Goal: Task Accomplishment & Management: Use online tool/utility

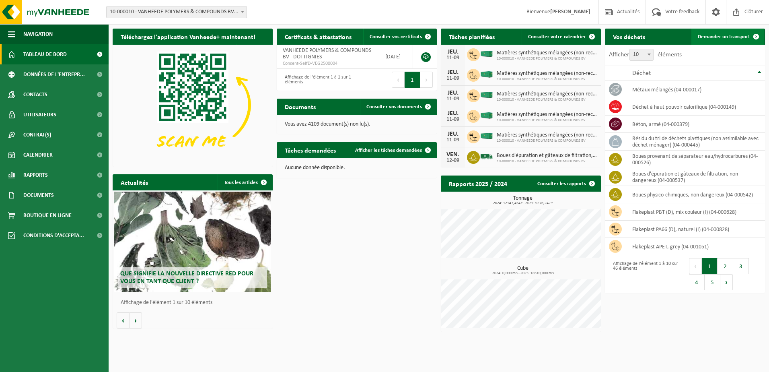
click at [722, 37] on span "Demander un transport" at bounding box center [724, 36] width 52 height 5
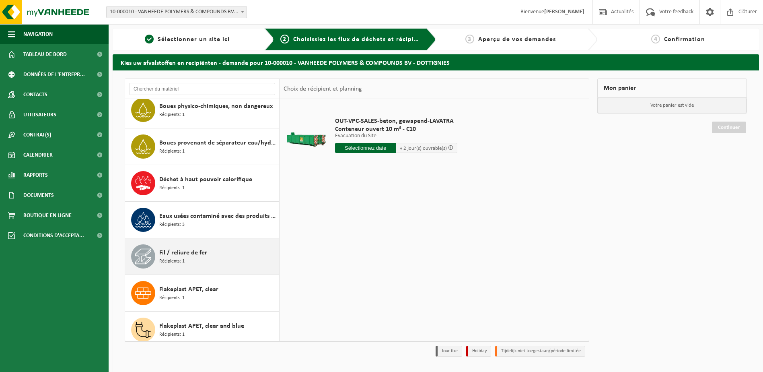
click at [183, 255] on span "Fil / reliure de fer" at bounding box center [183, 253] width 48 height 10
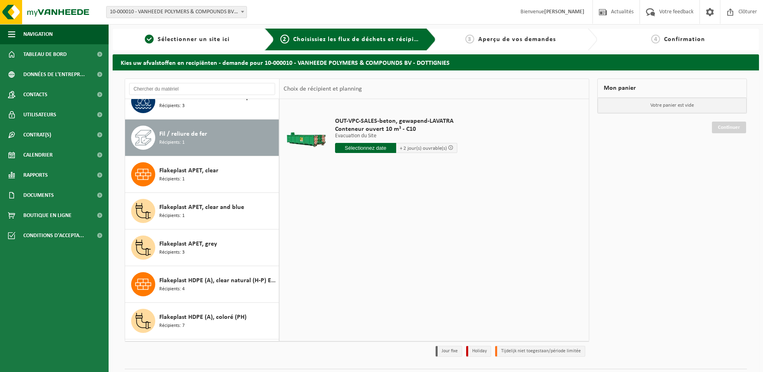
scroll to position [220, 0]
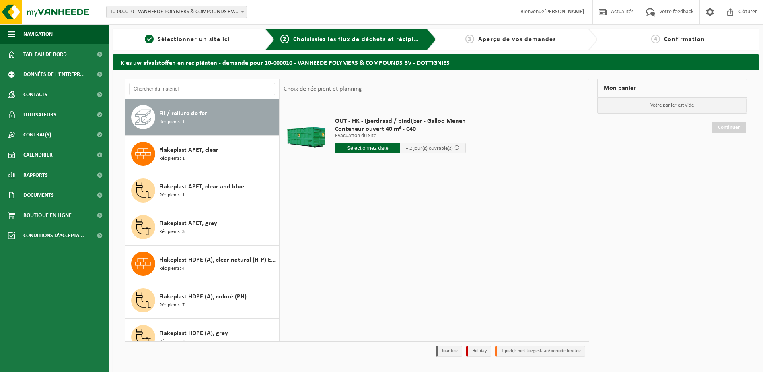
click at [383, 149] on input "text" at bounding box center [368, 148] width 66 height 10
click at [344, 218] on div "15" at bounding box center [342, 219] width 14 height 13
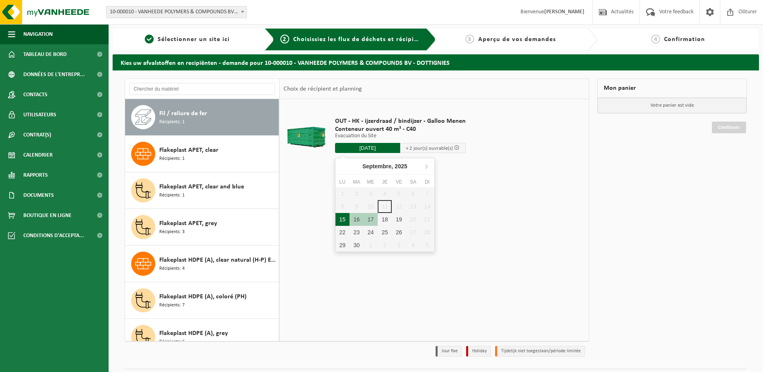
type input "à partir de 2025-09-15"
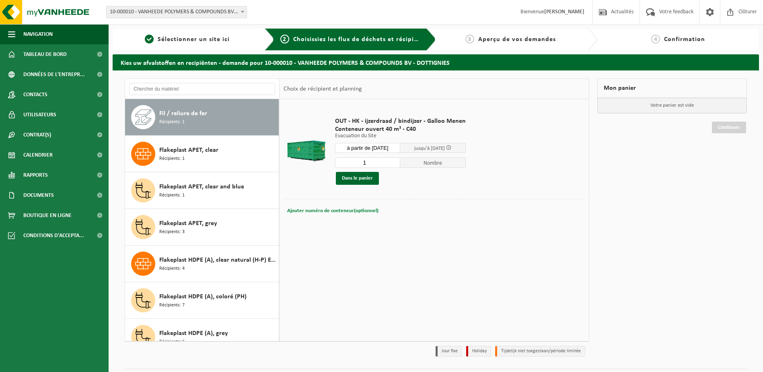
click at [337, 210] on span "Ajouter numéro de conteneur(optionnel)" at bounding box center [332, 210] width 91 height 5
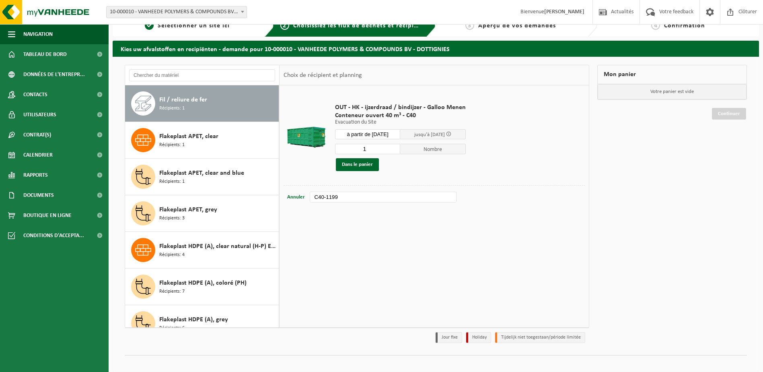
scroll to position [21, 0]
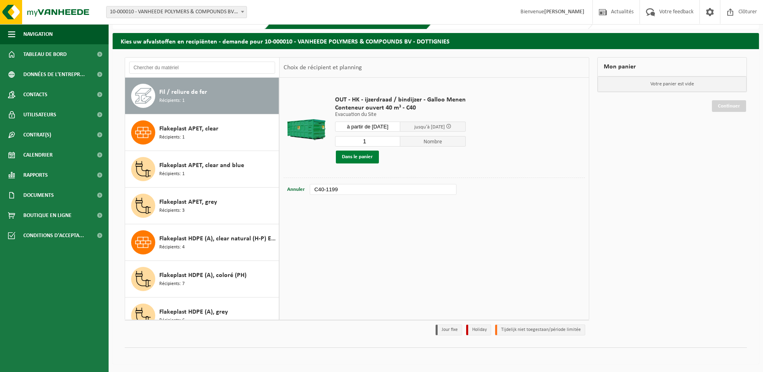
type input "C40-1199"
click at [352, 158] on button "Dans le panier" at bounding box center [357, 156] width 43 height 13
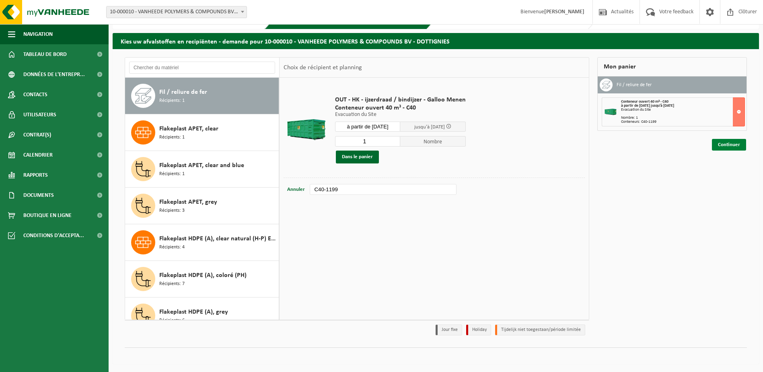
click at [725, 147] on link "Continuer" at bounding box center [729, 145] width 34 height 12
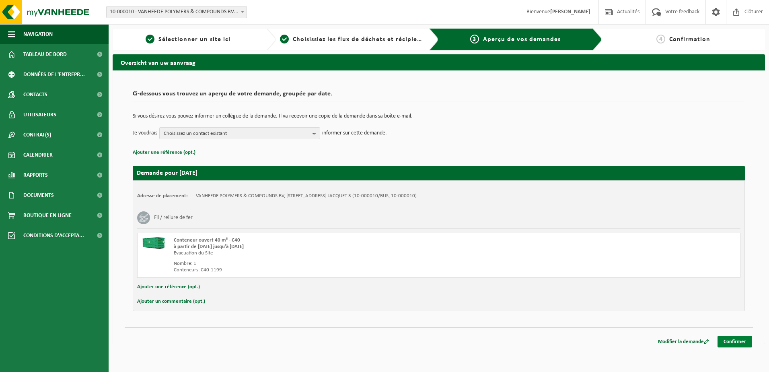
click at [733, 341] on link "Confirmer" at bounding box center [734, 341] width 35 height 12
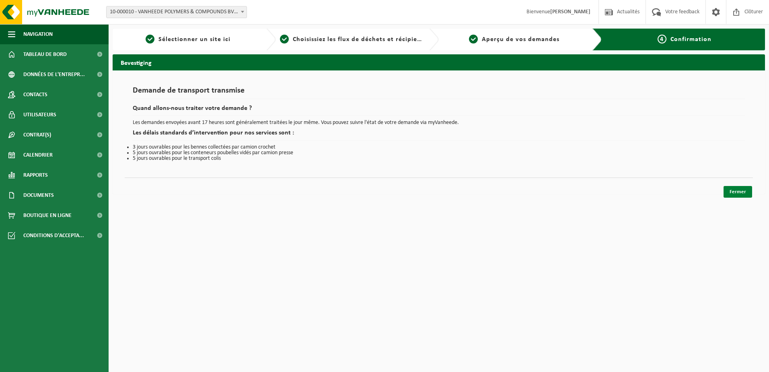
click at [730, 189] on link "Fermer" at bounding box center [737, 192] width 29 height 12
